Goal: Task Accomplishment & Management: Manage account settings

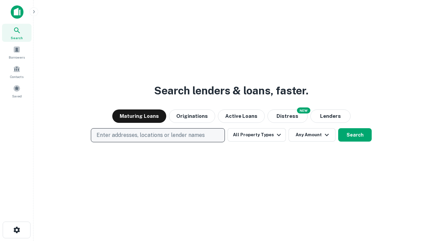
click at [158, 136] on p "Enter addresses, locations or lender names" at bounding box center [151, 135] width 108 height 8
type input "**********"
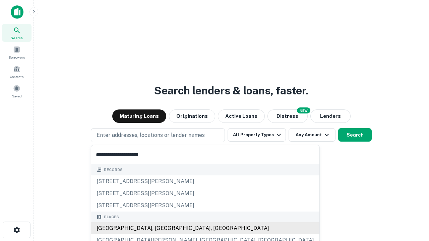
click at [160, 229] on div "[GEOGRAPHIC_DATA], [GEOGRAPHIC_DATA], [GEOGRAPHIC_DATA]" at bounding box center [205, 229] width 228 height 12
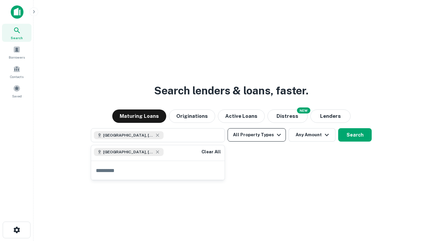
click at [257, 135] on button "All Property Types" at bounding box center [257, 134] width 58 height 13
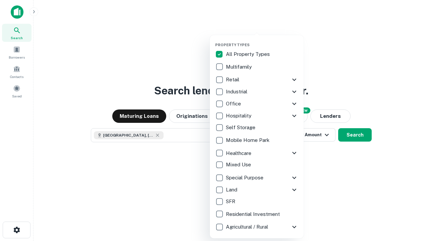
click at [262, 41] on button "button" at bounding box center [262, 41] width 94 height 0
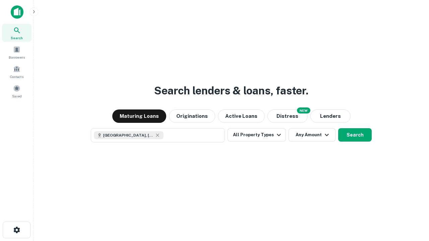
scroll to position [11, 0]
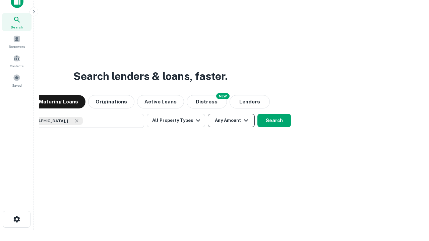
click at [208, 114] on button "Any Amount" at bounding box center [231, 120] width 47 height 13
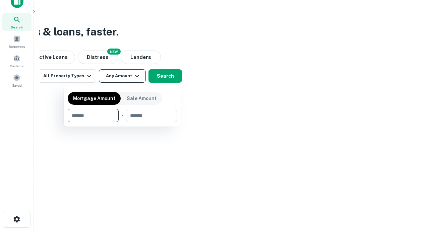
type input "*******"
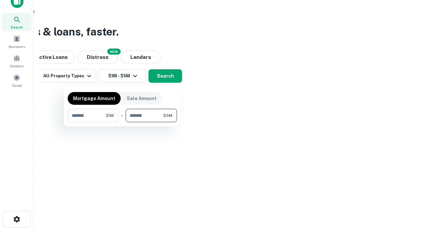
type input "*******"
click at [122, 122] on button "button" at bounding box center [122, 122] width 109 height 0
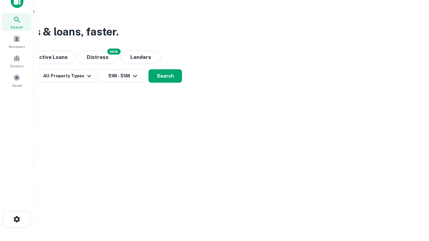
scroll to position [0, 0]
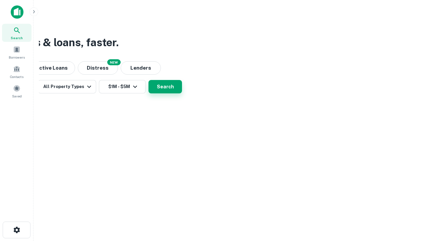
click at [182, 94] on button "Search" at bounding box center [166, 86] width 34 height 13
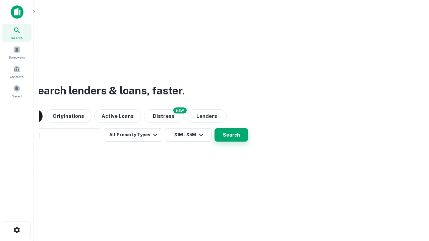
scroll to position [11, 0]
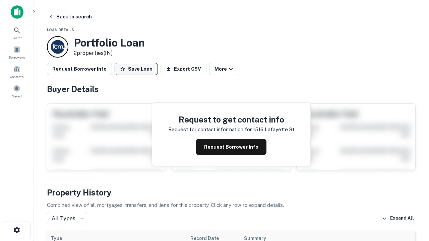
click at [136, 69] on button "Save Loan" at bounding box center [136, 69] width 43 height 12
click at [138, 69] on button "Loan Saved" at bounding box center [138, 69] width 46 height 12
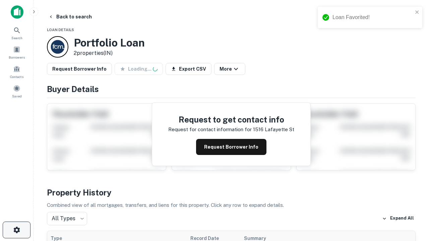
click at [16, 230] on icon "button" at bounding box center [17, 230] width 8 height 8
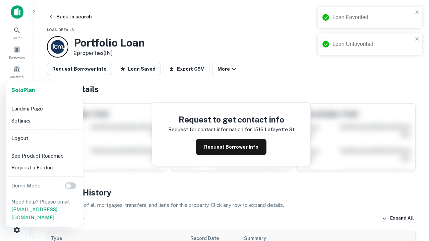
click at [44, 138] on li "Logout" at bounding box center [45, 138] width 72 height 12
